Goal: Task Accomplishment & Management: Complete application form

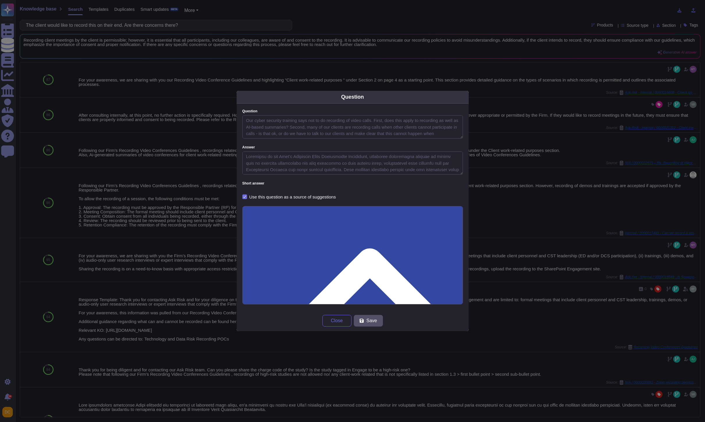
type textarea "Our cyber security training says not to do recording of video calls. First, doe…"
type textarea "Loremipsu do sit Amet’c Adipiscin Elits Doeiusmodte Incididunt, utlaboree dolor…"
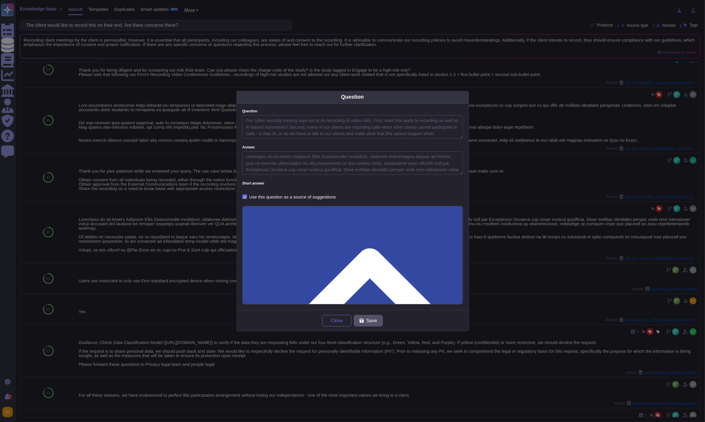
click at [9, 32] on div "Question Question Our cyber security training says not to do recording of video…" at bounding box center [352, 211] width 705 height 422
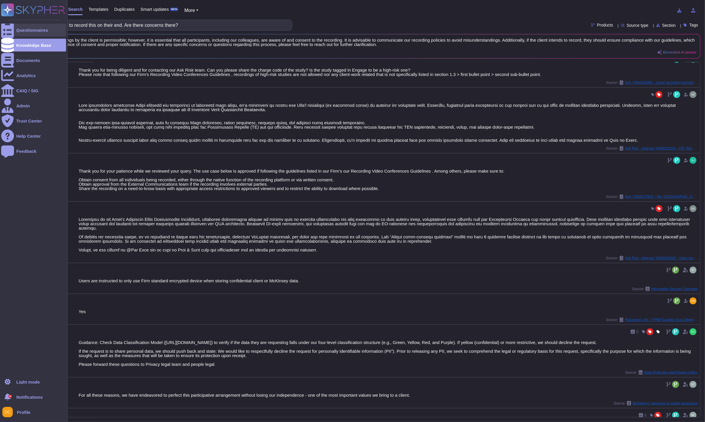
click at [7, 27] on div at bounding box center [7, 30] width 13 height 13
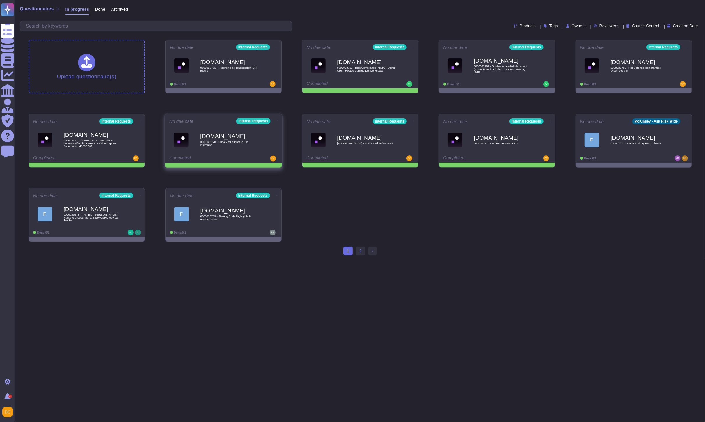
click at [277, 120] on icon at bounding box center [277, 120] width 1 height 1
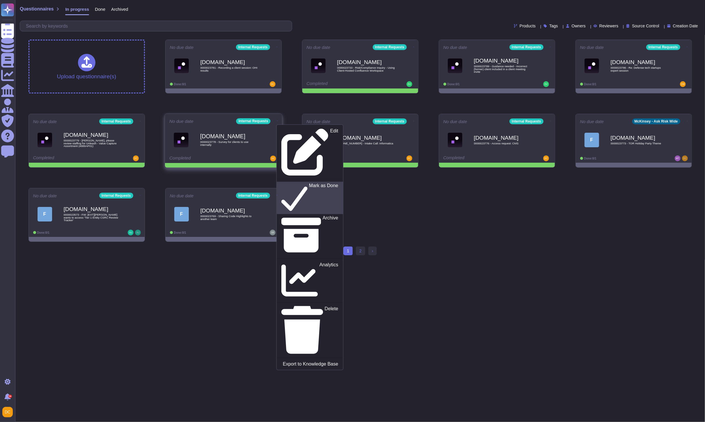
click at [309, 183] on p "Mark as Done" at bounding box center [323, 198] width 29 height 30
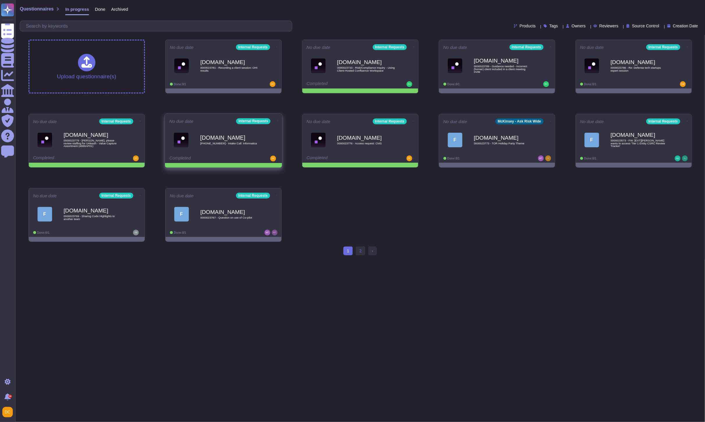
click at [277, 120] on icon at bounding box center [277, 120] width 1 height 1
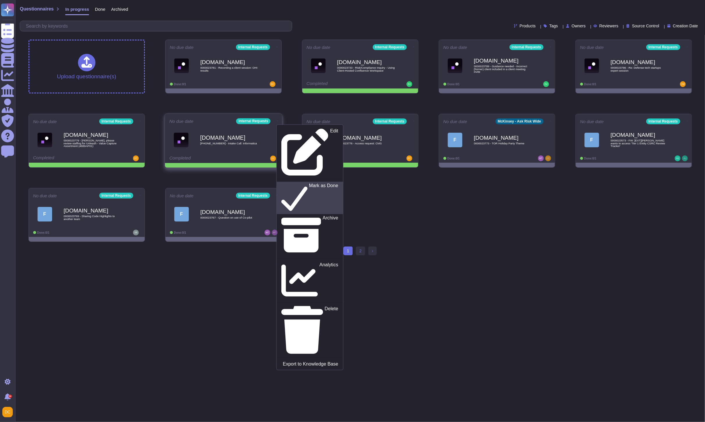
click at [309, 183] on p "Mark as Done" at bounding box center [323, 198] width 29 height 30
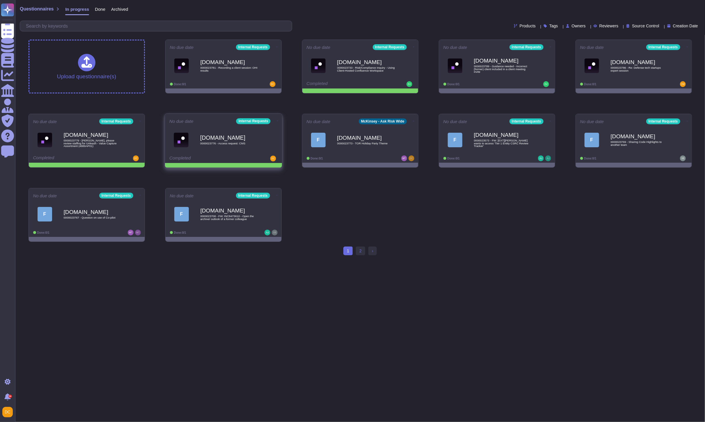
click at [277, 120] on icon at bounding box center [277, 120] width 1 height 1
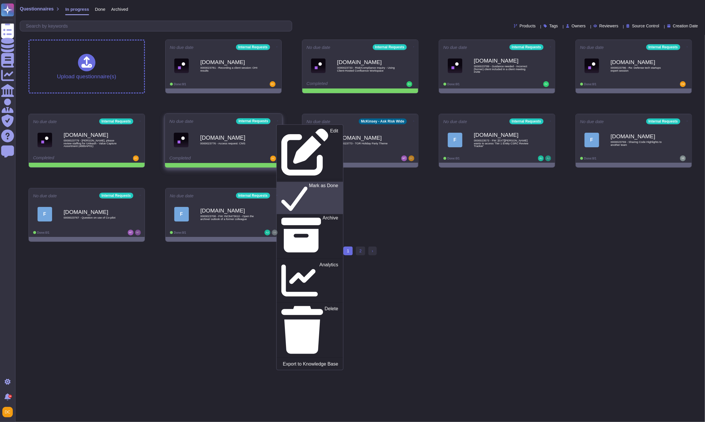
click at [309, 183] on p "Mark as Done" at bounding box center [323, 198] width 29 height 30
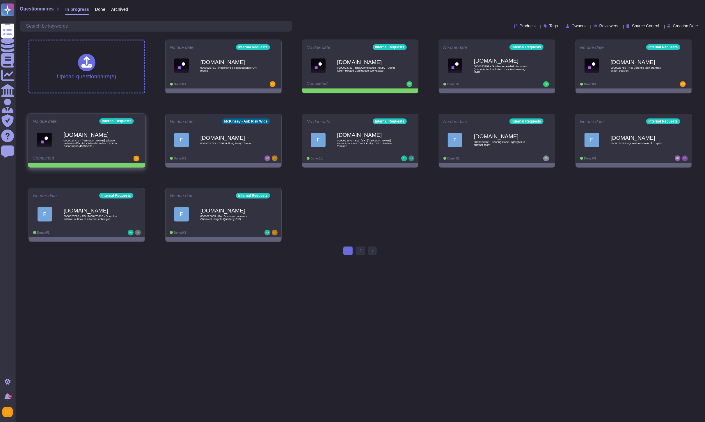
click at [140, 120] on icon at bounding box center [140, 120] width 1 height 1
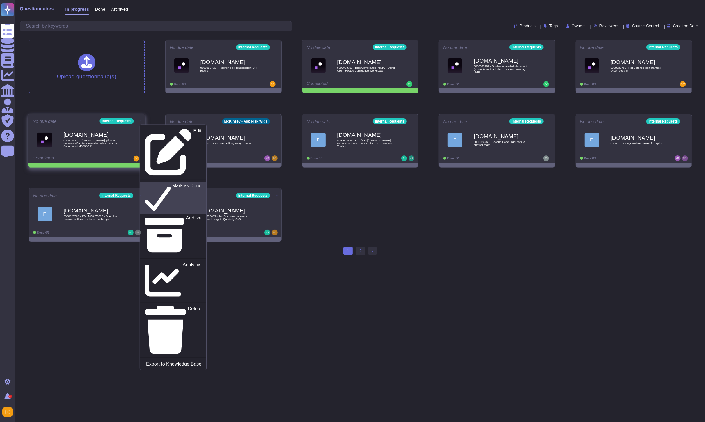
click at [172, 183] on p "Mark as Done" at bounding box center [186, 198] width 29 height 30
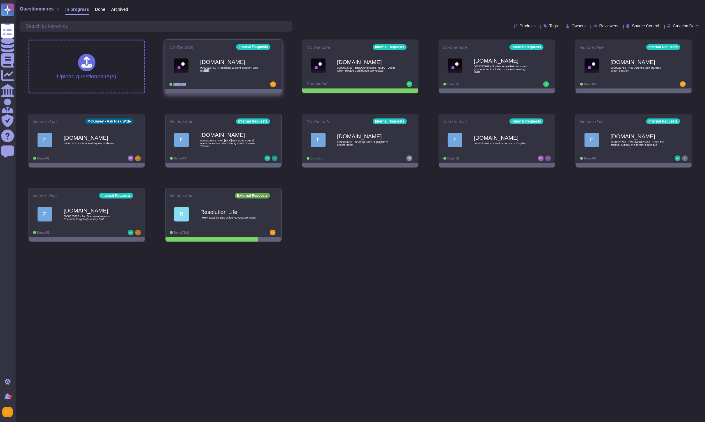
click at [204, 81] on div "No due date Internal Requests [DOMAIN_NAME] 0000023781 - Recording a client ses…" at bounding box center [223, 64] width 117 height 49
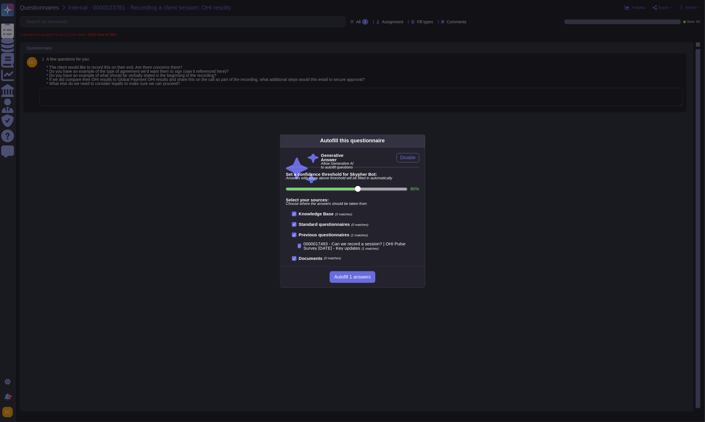
click at [204, 89] on div "Autofill this questionnaire Generative Answer Allow Generative AI to autofill q…" at bounding box center [352, 211] width 705 height 422
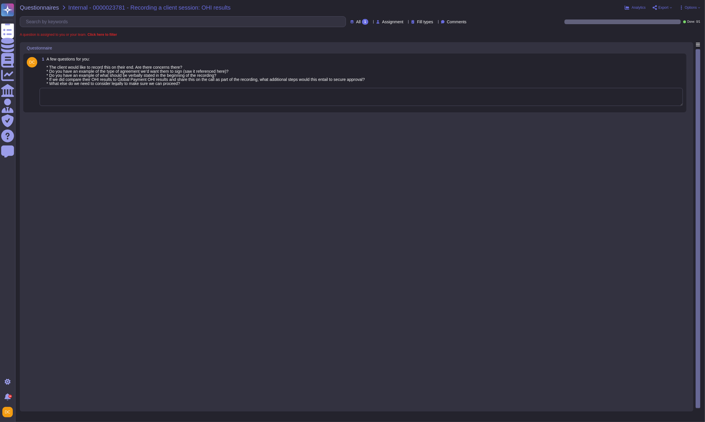
click at [185, 95] on textarea at bounding box center [361, 97] width 643 height 18
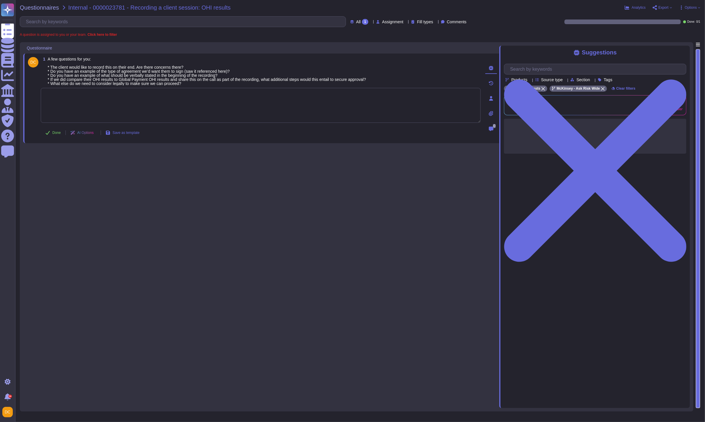
paste textarea "Lor ipsu dolorsita, C ad elitsed doei tem inc Utla’e Doloremag Aliqu Enimadmini…"
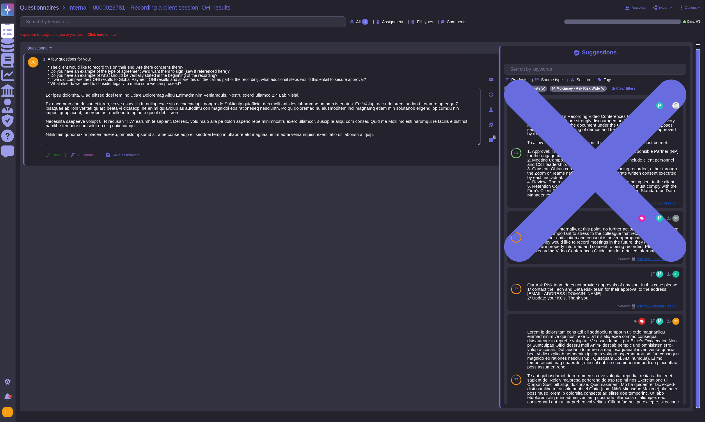
type textarea "Lor ipsu dolorsita, C ad elitsed doei tem inc Utla’e Doloremag Aliqu Enimadmini…"
click at [58, 151] on button "Done" at bounding box center [53, 155] width 25 height 12
click at [262, 269] on div "1 A few questions for you: * The client would like to record this on their end.…" at bounding box center [261, 225] width 476 height 366
